Goal: Task Accomplishment & Management: Use online tool/utility

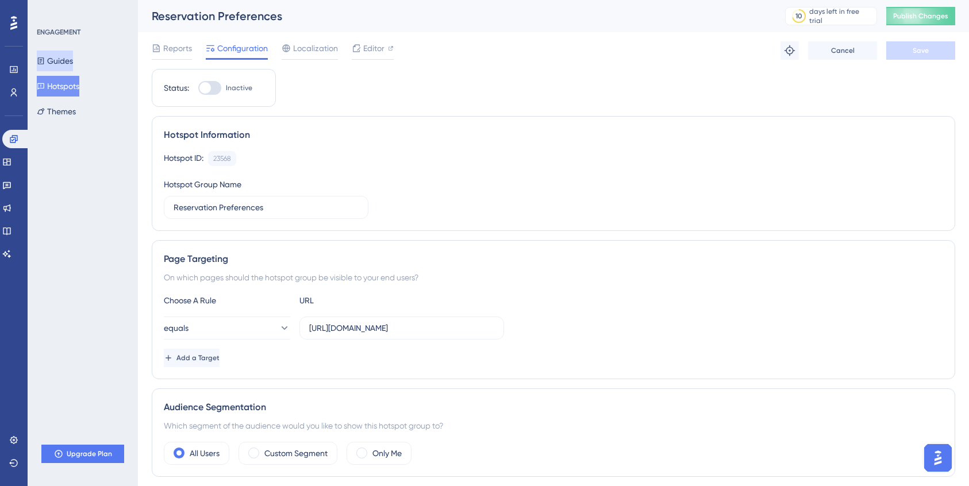
click at [71, 63] on button "Guides" at bounding box center [55, 61] width 36 height 21
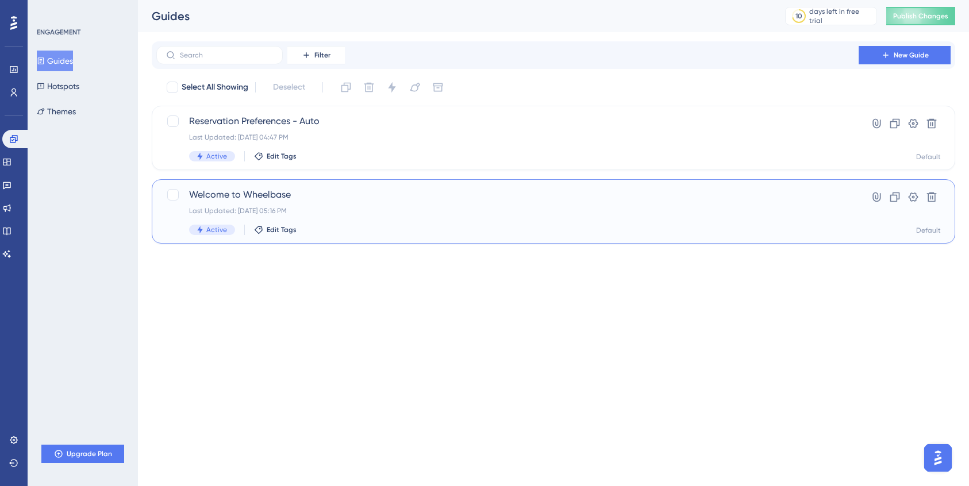
click at [283, 196] on span "Welcome to Wheelbase" at bounding box center [507, 195] width 637 height 14
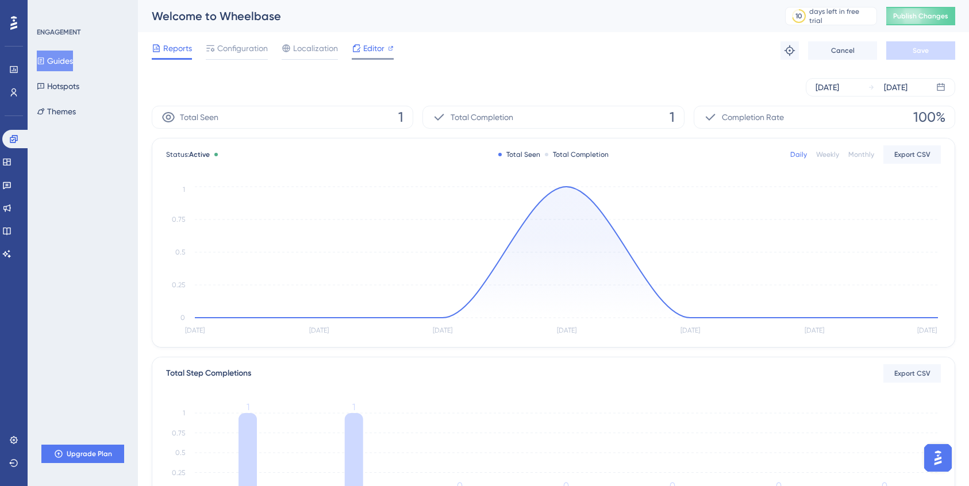
click at [372, 49] on span "Editor" at bounding box center [373, 48] width 21 height 14
click at [53, 57] on button "Guides" at bounding box center [55, 61] width 36 height 21
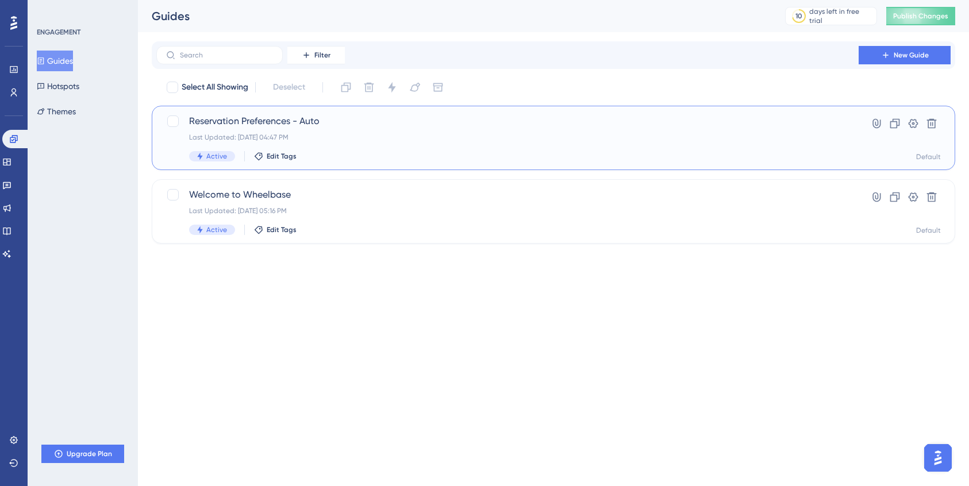
click at [334, 140] on div "Last Updated: Sep 11 2025, 04:47 PM" at bounding box center [507, 137] width 637 height 9
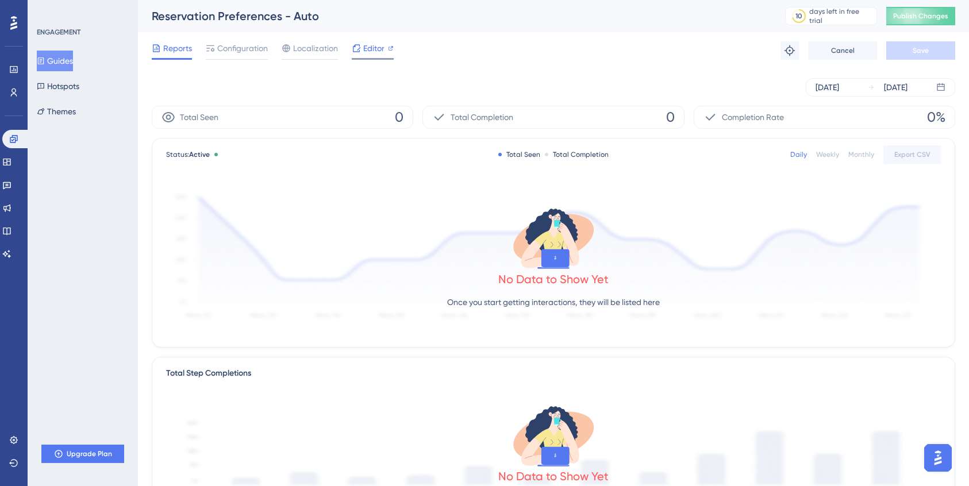
click at [375, 45] on span "Editor" at bounding box center [373, 48] width 21 height 14
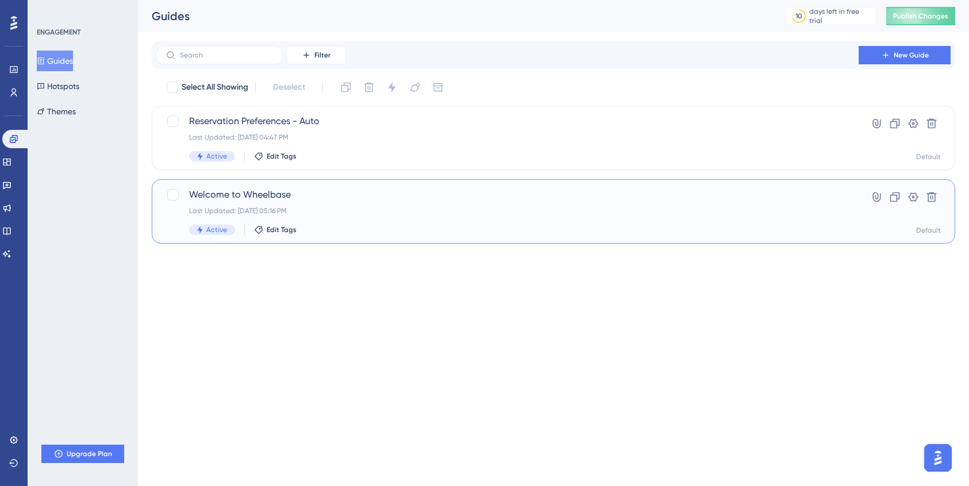
click at [413, 220] on div "Welcome to Wheelbase Last Updated: Sep 11 2025, 05:16 PM Active Edit Tags" at bounding box center [507, 211] width 637 height 47
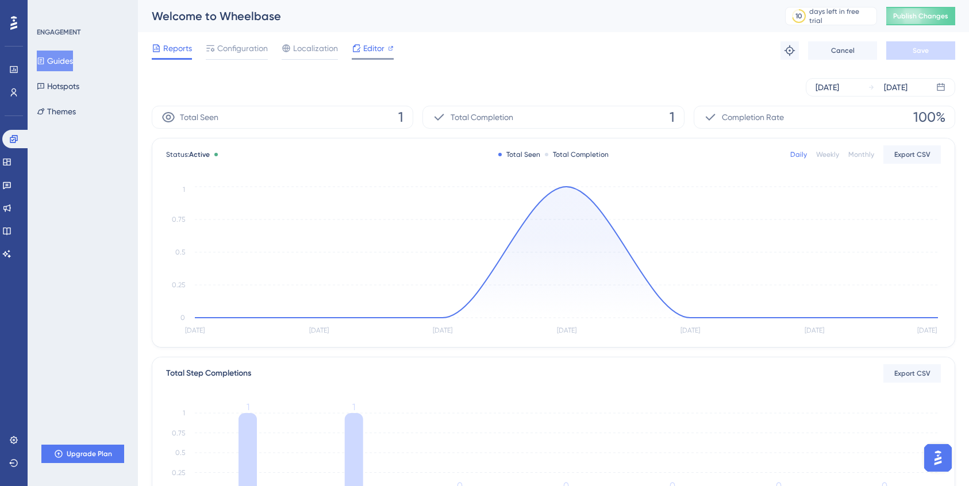
click at [380, 57] on div "Editor" at bounding box center [373, 50] width 42 height 18
